Goal: Check status: Check status

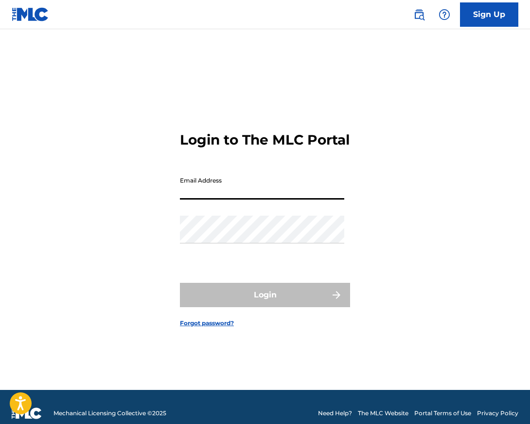
click at [238, 199] on input "Email Address" at bounding box center [262, 186] width 164 height 28
type input "[EMAIL_ADDRESS][DOMAIN_NAME]"
click at [265, 303] on button "Login" at bounding box center [265, 295] width 170 height 24
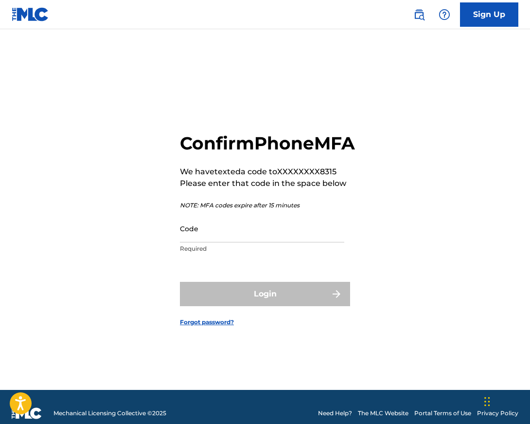
click at [256, 258] on div "Code Required" at bounding box center [262, 236] width 164 height 44
click at [251, 238] on input "Code" at bounding box center [262, 228] width 164 height 28
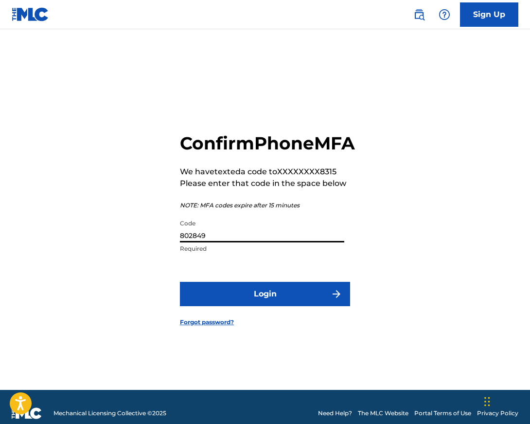
type input "802849"
click at [265, 304] on button "Login" at bounding box center [265, 294] width 170 height 24
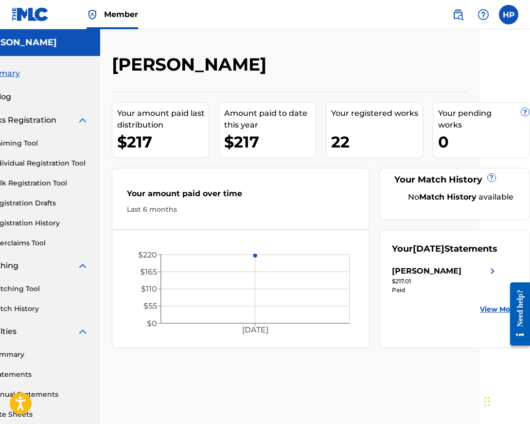
scroll to position [0, 51]
click at [432, 285] on div "$217.01" at bounding box center [445, 281] width 106 height 9
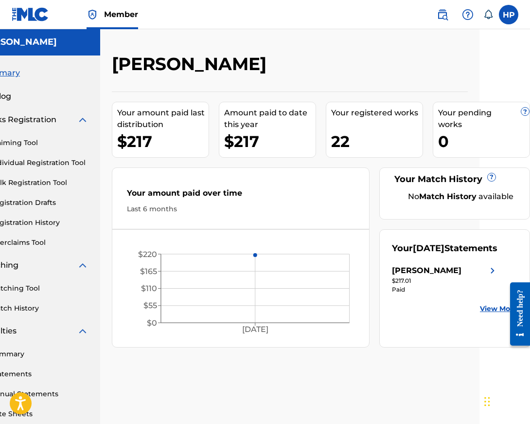
scroll to position [0, 51]
click at [20, 374] on link "Statements" at bounding box center [39, 374] width 98 height 10
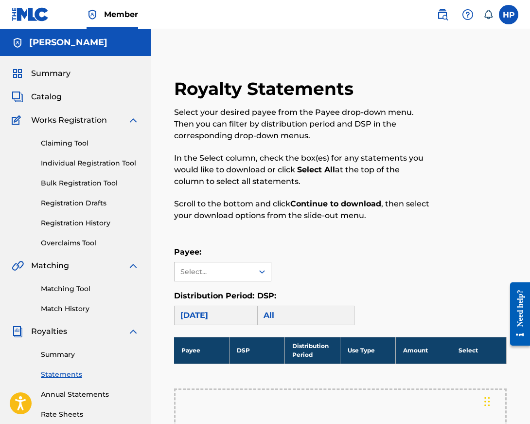
scroll to position [113, 0]
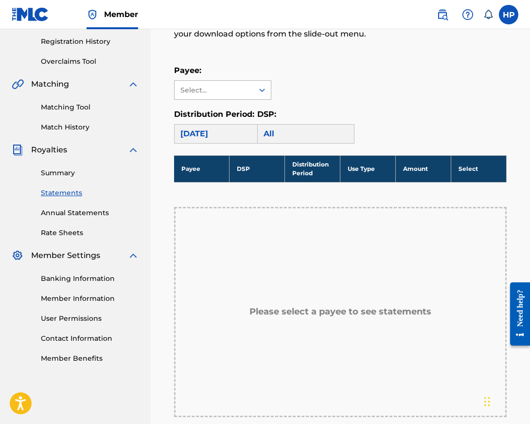
click at [219, 92] on div "Select..." at bounding box center [213, 90] width 66 height 10
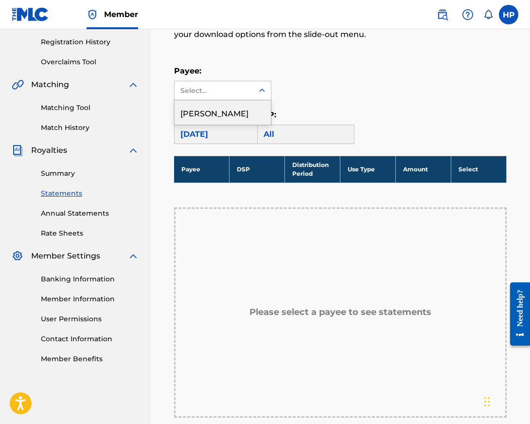
click at [224, 119] on div "[PERSON_NAME]" at bounding box center [223, 112] width 96 height 24
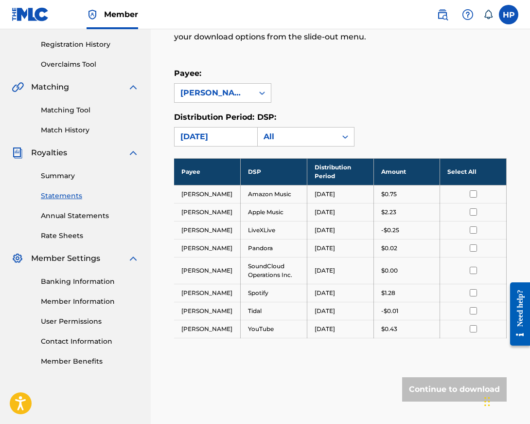
scroll to position [178, 0]
click at [63, 176] on link "Summary" at bounding box center [90, 176] width 98 height 10
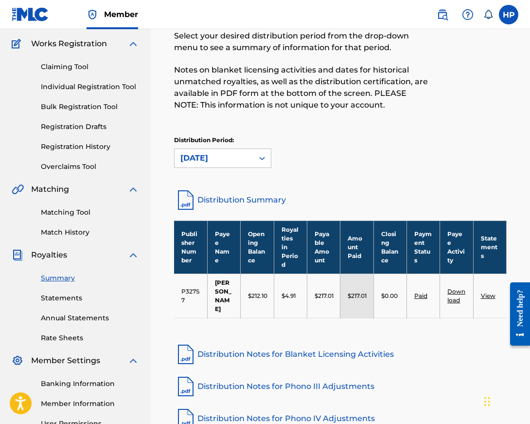
scroll to position [101, 0]
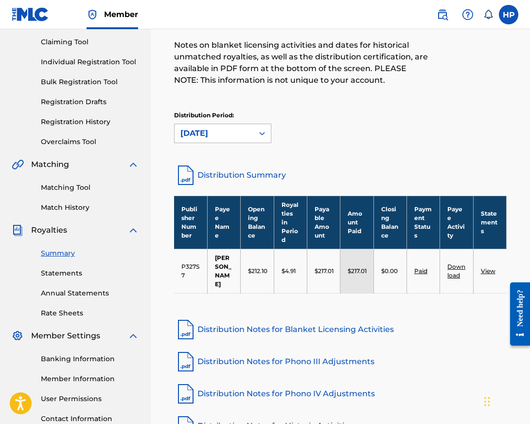
click at [216, 134] on div "[DATE]" at bounding box center [213, 133] width 67 height 12
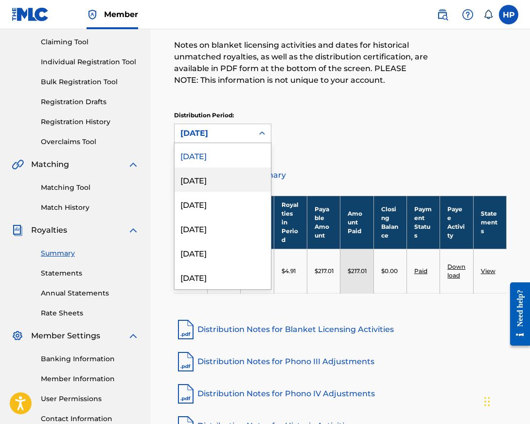
click at [215, 178] on div "[DATE]" at bounding box center [223, 179] width 96 height 24
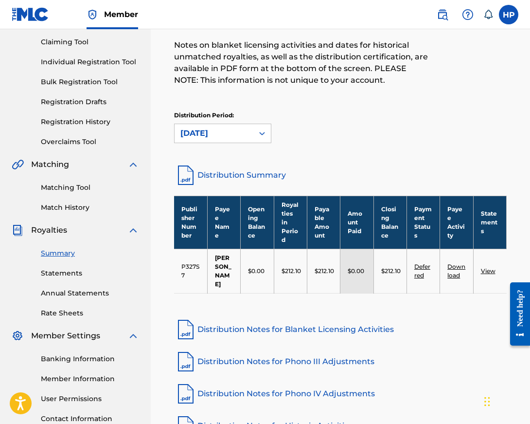
click at [230, 130] on div "[DATE]" at bounding box center [213, 133] width 67 height 12
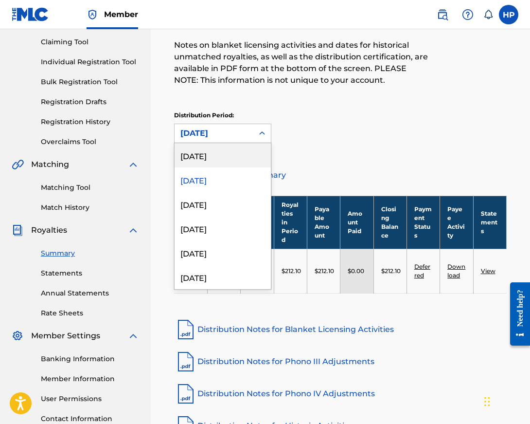
click at [219, 160] on div "[DATE]" at bounding box center [223, 155] width 96 height 24
click at [243, 134] on div "[DATE]" at bounding box center [213, 133] width 67 height 12
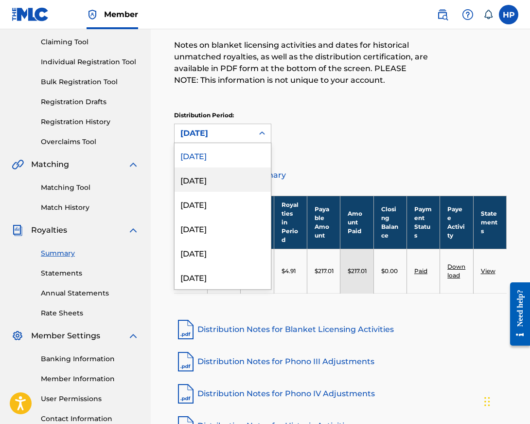
click at [227, 184] on div "[DATE]" at bounding box center [223, 179] width 96 height 24
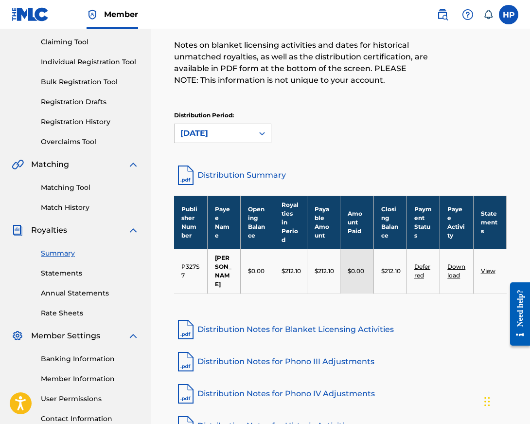
click at [425, 276] on td "Deferred" at bounding box center [423, 270] width 33 height 44
click at [420, 276] on link "Deferred" at bounding box center [422, 271] width 16 height 16
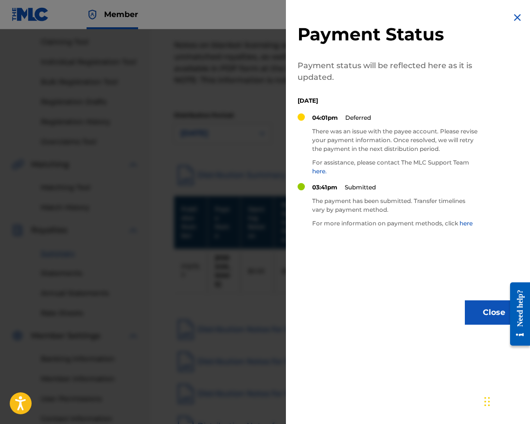
click at [515, 21] on img at bounding box center [518, 18] width 12 height 12
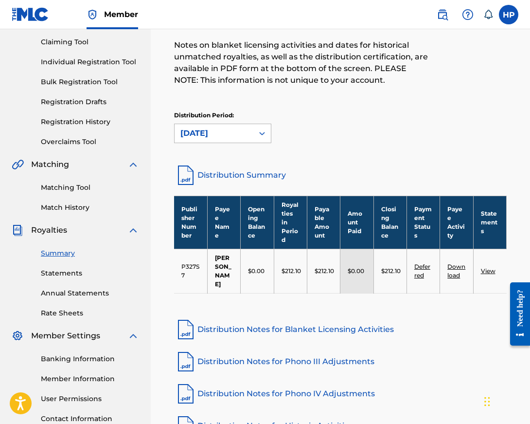
click at [252, 139] on div "[DATE]" at bounding box center [214, 133] width 79 height 18
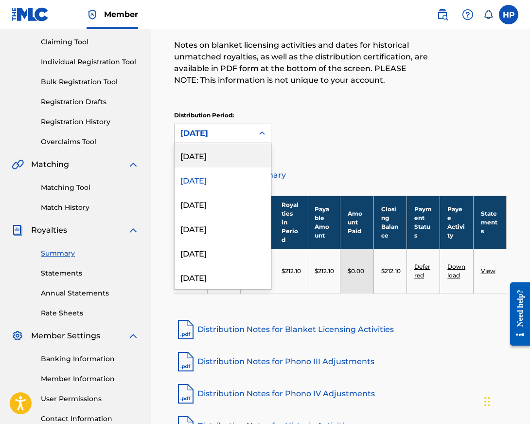
click at [241, 154] on div "[DATE]" at bounding box center [223, 155] width 96 height 24
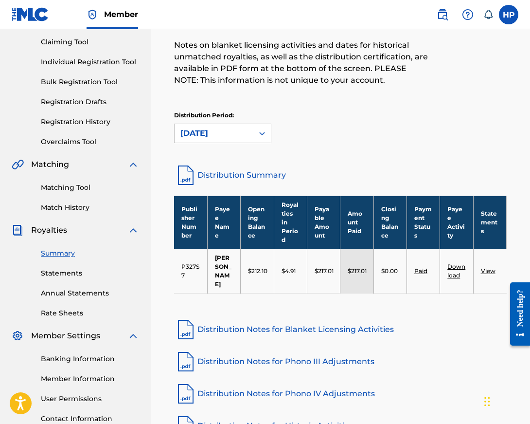
click at [221, 130] on div "[DATE]" at bounding box center [213, 133] width 67 height 12
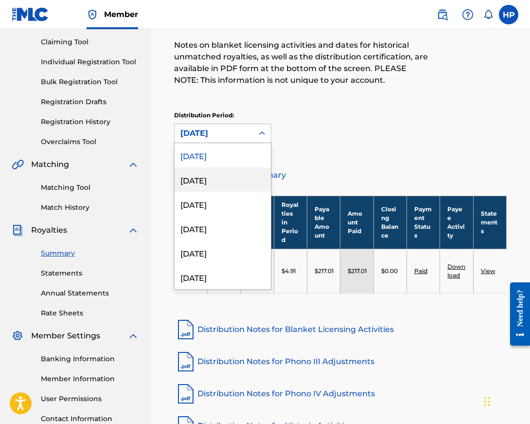
click at [213, 182] on div "[DATE]" at bounding box center [223, 179] width 96 height 24
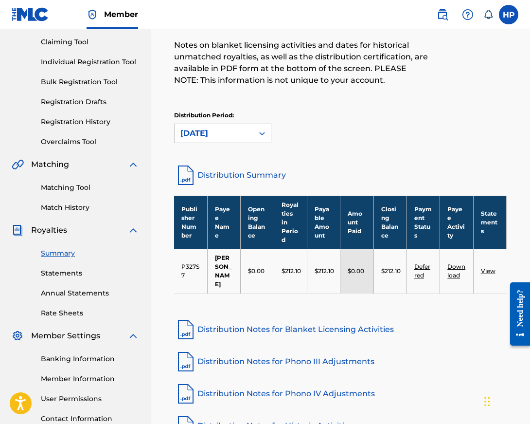
click at [247, 131] on div "[DATE]" at bounding box center [213, 133] width 67 height 12
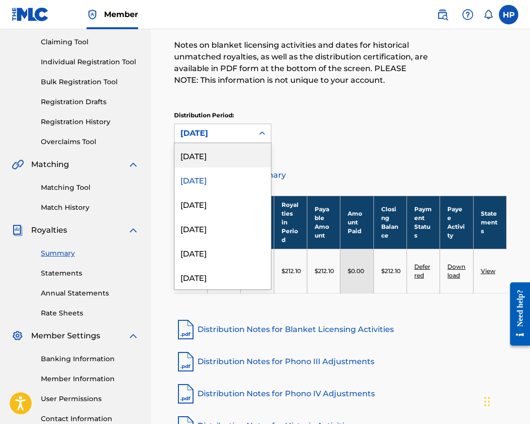
click at [237, 149] on div "[DATE]" at bounding box center [223, 155] width 96 height 24
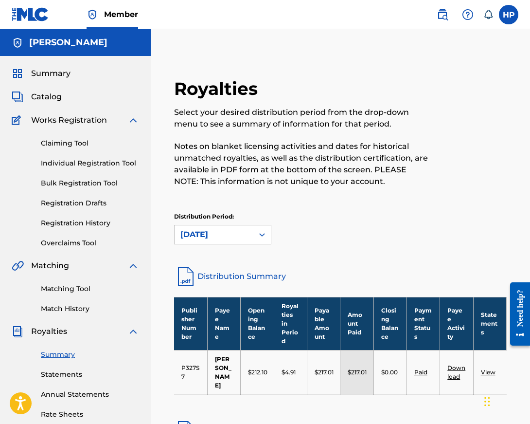
scroll to position [0, 0]
click at [512, 6] on label at bounding box center [508, 14] width 19 height 19
click at [509, 15] on input "HP [PERSON_NAME] [EMAIL_ADDRESS][DOMAIN_NAME] Notification Preferences Profile …" at bounding box center [509, 15] width 0 height 0
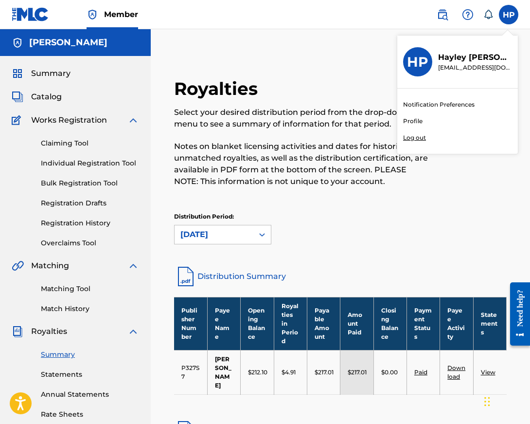
click at [415, 142] on p "Log out" at bounding box center [414, 137] width 23 height 9
click at [509, 15] on input "HP [PERSON_NAME] [EMAIL_ADDRESS][DOMAIN_NAME] Notification Preferences Profile …" at bounding box center [509, 15] width 0 height 0
